Goal: Register for event/course

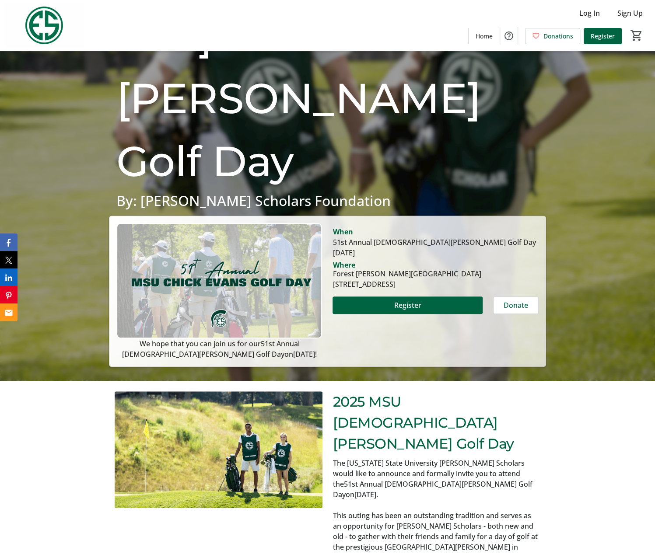
scroll to position [175, 0]
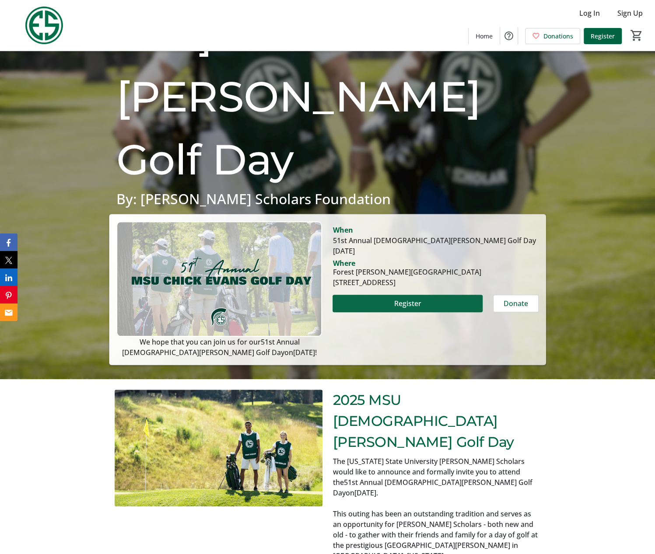
click at [405, 304] on span "Register" at bounding box center [406, 303] width 27 height 10
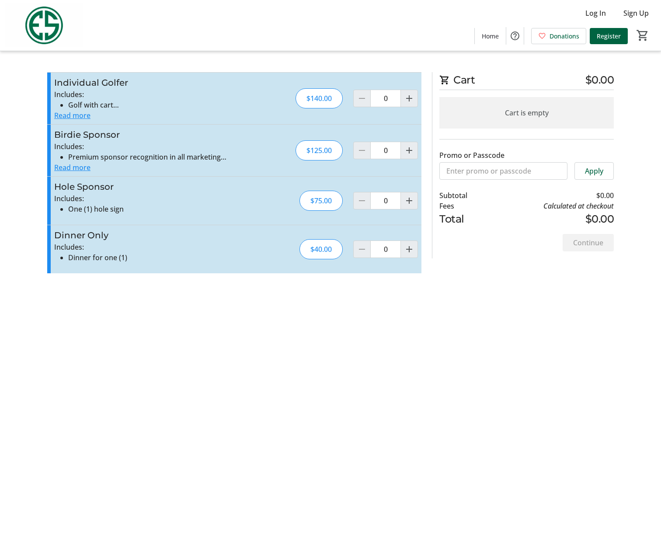
click at [74, 114] on button "Read more" at bounding box center [72, 115] width 36 height 10
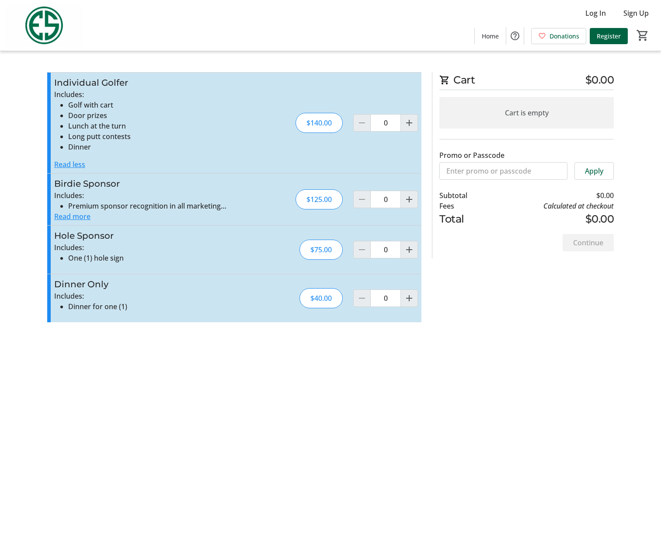
click at [78, 216] on button "Read more" at bounding box center [72, 216] width 36 height 10
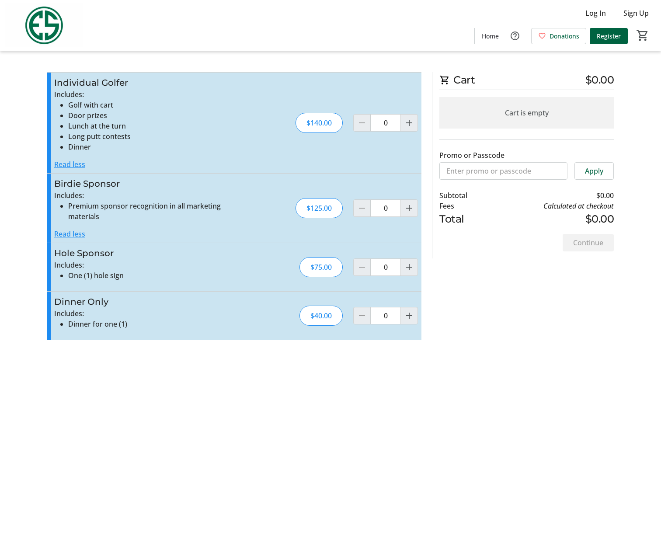
click at [70, 233] on button "Read less" at bounding box center [69, 234] width 31 height 10
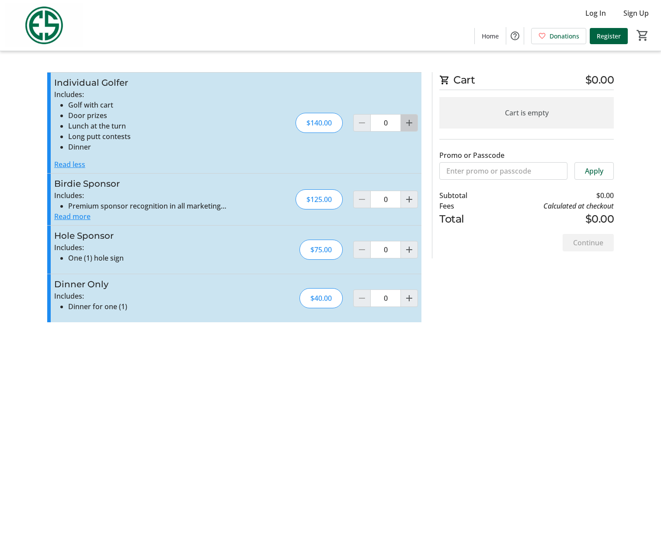
click at [409, 122] on mat-icon "Increment by one" at bounding box center [409, 123] width 10 height 10
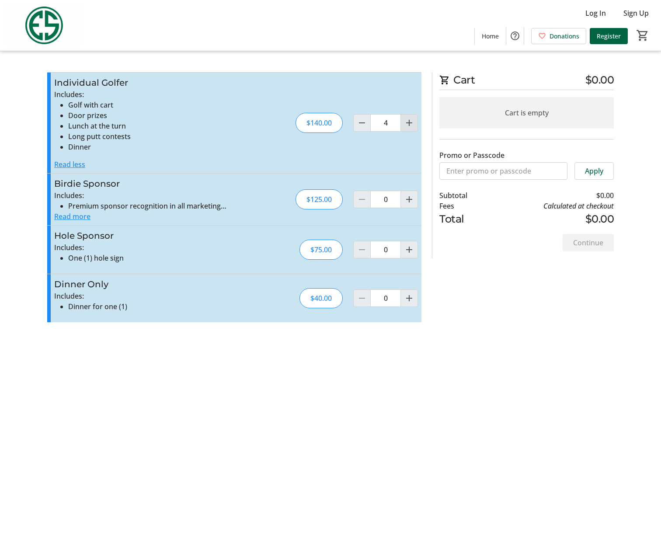
type input "5"
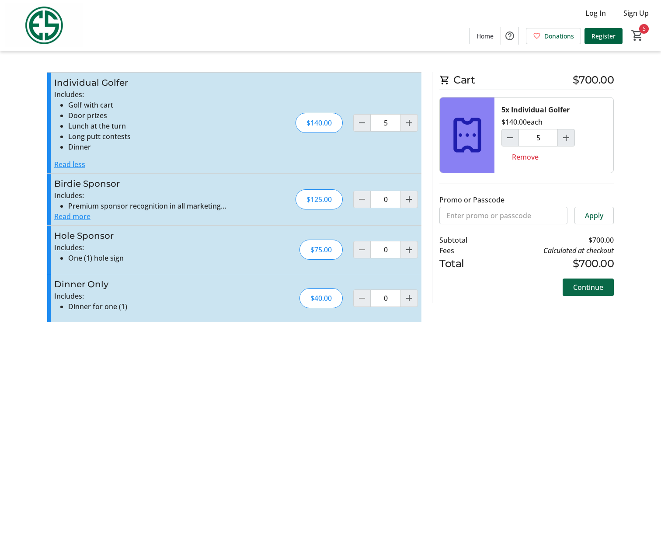
click at [586, 290] on span "Continue" at bounding box center [588, 287] width 30 height 10
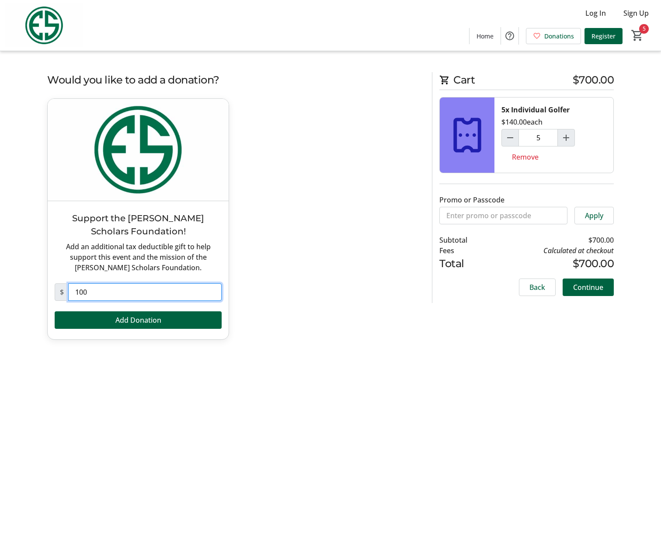
click at [103, 294] on input "100" at bounding box center [144, 291] width 153 height 17
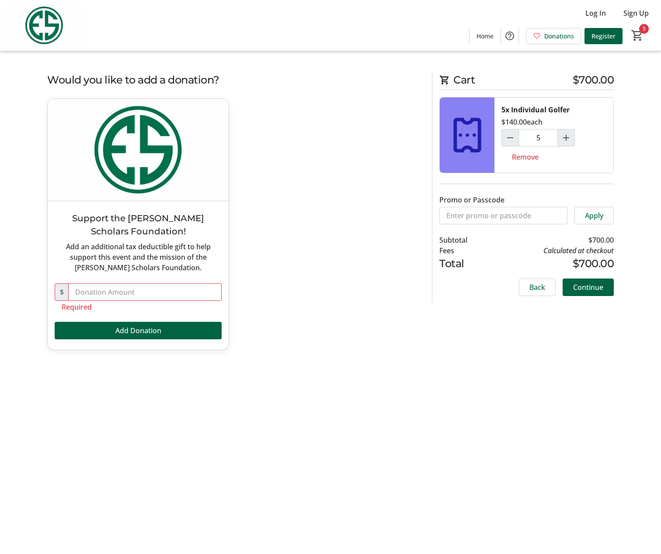
click at [350, 255] on div "Support the Evans Scholars Foundation! Add an additional tax deductible gift to…" at bounding box center [234, 229] width 385 height 262
click at [140, 290] on input "text" at bounding box center [144, 291] width 153 height 17
type input "0"
click at [343, 318] on div "Support the Evans Scholars Foundation! Add an additional tax deductible gift to…" at bounding box center [234, 229] width 385 height 262
click at [139, 293] on input "0" at bounding box center [144, 291] width 153 height 17
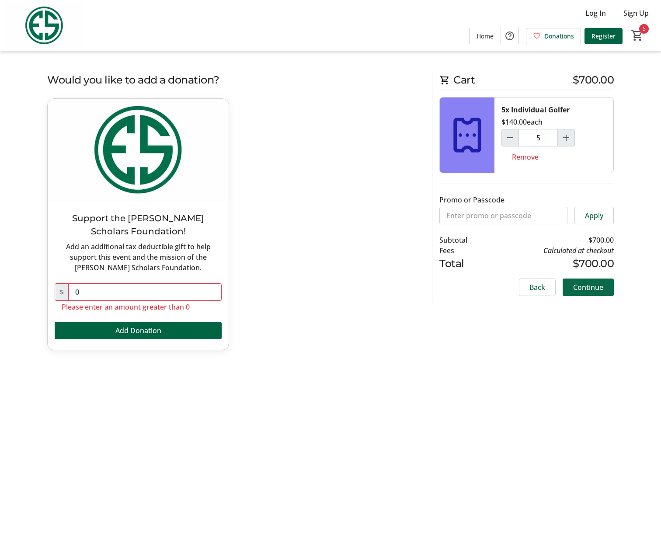
click at [606, 287] on span at bounding box center [588, 287] width 51 height 21
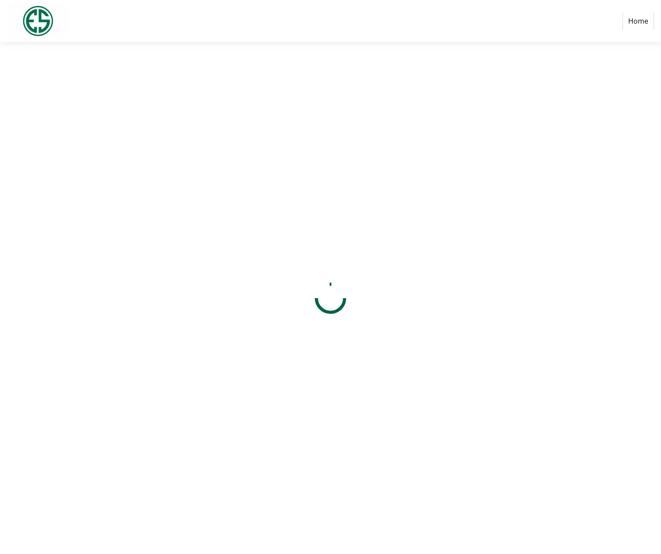
select select "US"
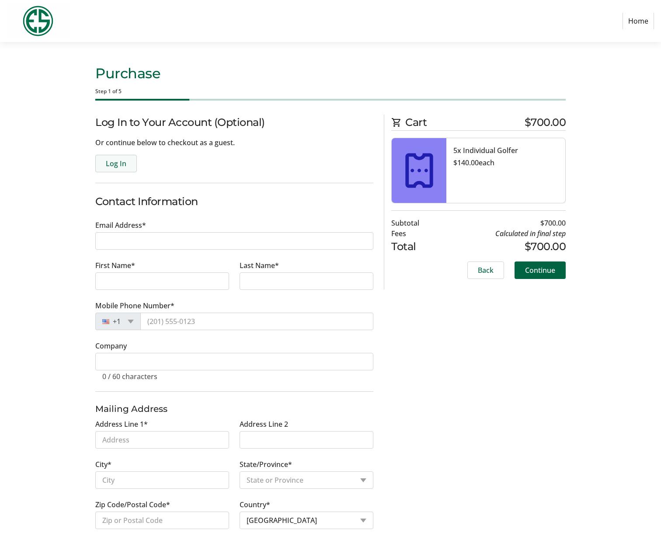
click at [121, 167] on span "Log In" at bounding box center [116, 163] width 21 height 10
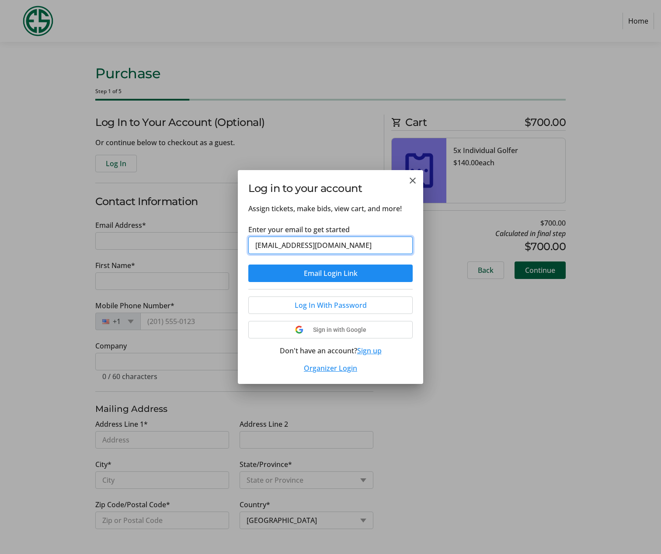
type input "foleydavid21@gmail.com"
